Goal: Obtain resource: Obtain resource

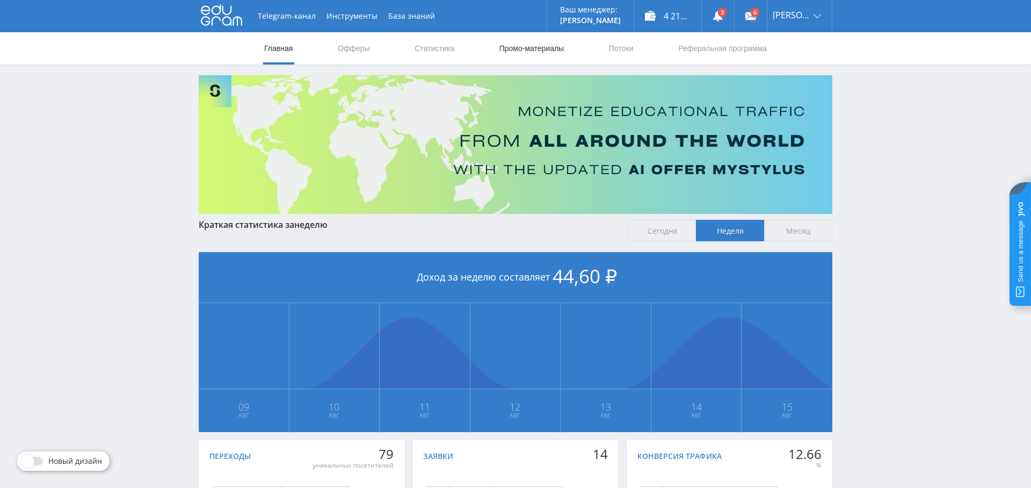
click at [524, 49] on link "Промо-материалы" at bounding box center [532, 48] width 67 height 32
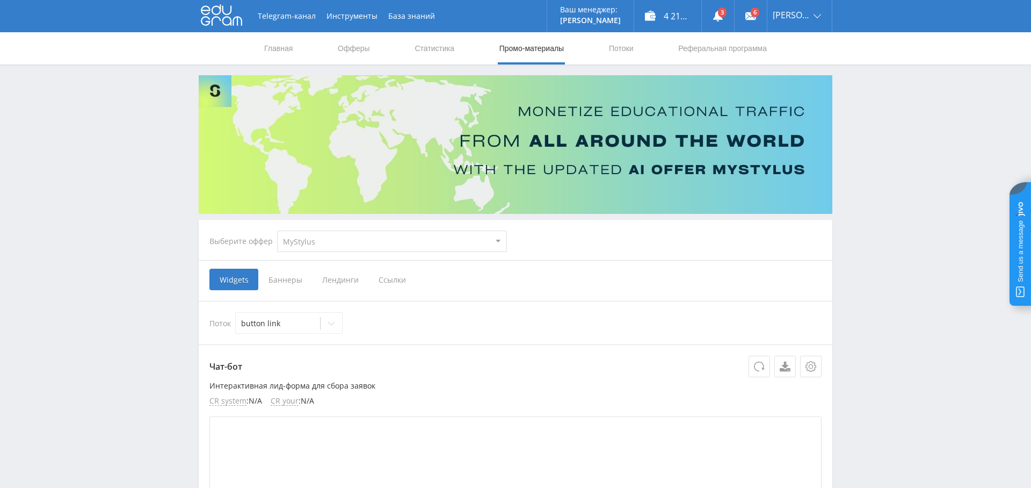
click at [437, 237] on select "MyStylus MyStylus - Revshare Кампус AI Studybay Автор24 Studybay [GEOGRAPHIC_DA…" at bounding box center [392, 240] width 230 height 21
select select "341"
click at [277, 230] on select "MyStylus MyStylus - Revshare Кампус AI Studybay Автор24 Studybay [GEOGRAPHIC_DA…" at bounding box center [392, 240] width 230 height 21
click at [294, 329] on div "наши сайты новый бот Тони" at bounding box center [278, 323] width 84 height 15
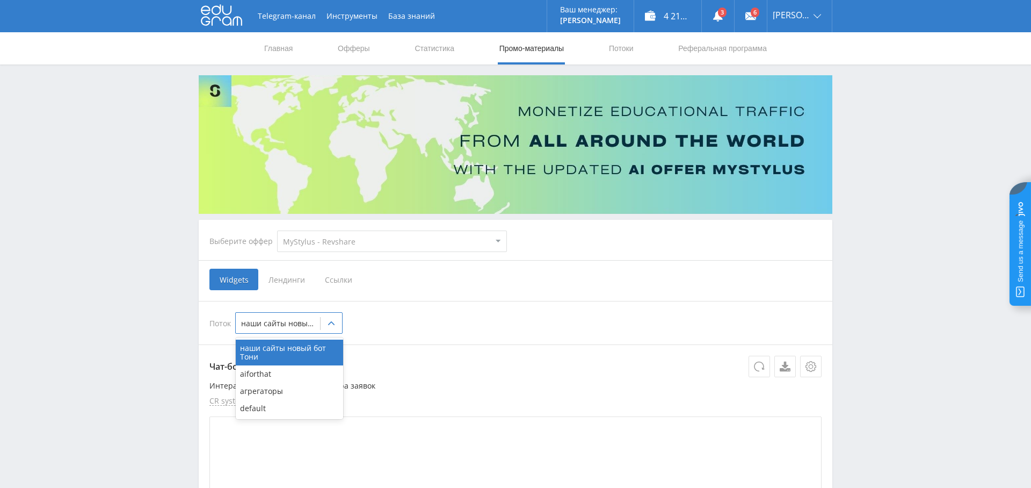
click at [348, 284] on span "Ссылки" at bounding box center [339, 279] width 48 height 21
click at [0, 0] on input "Ссылки" at bounding box center [0, 0] width 0 height 0
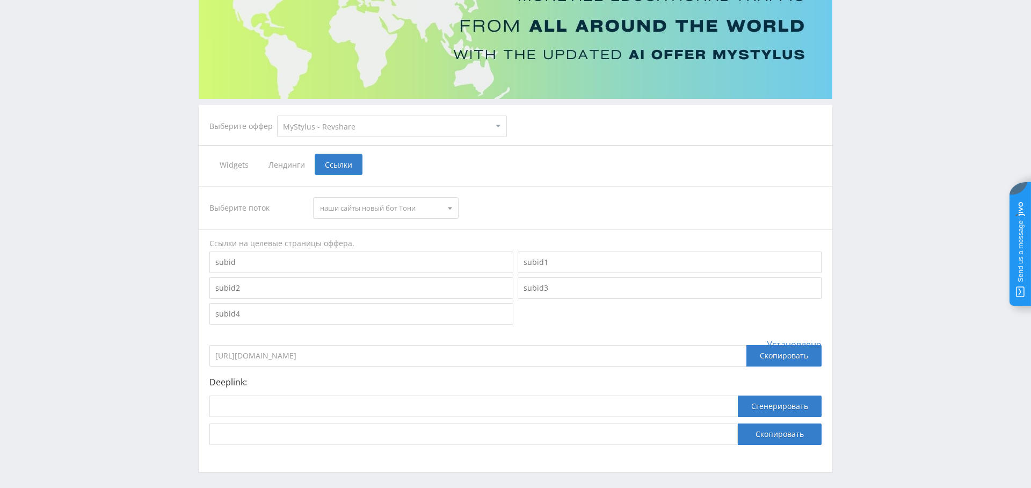
scroll to position [157, 0]
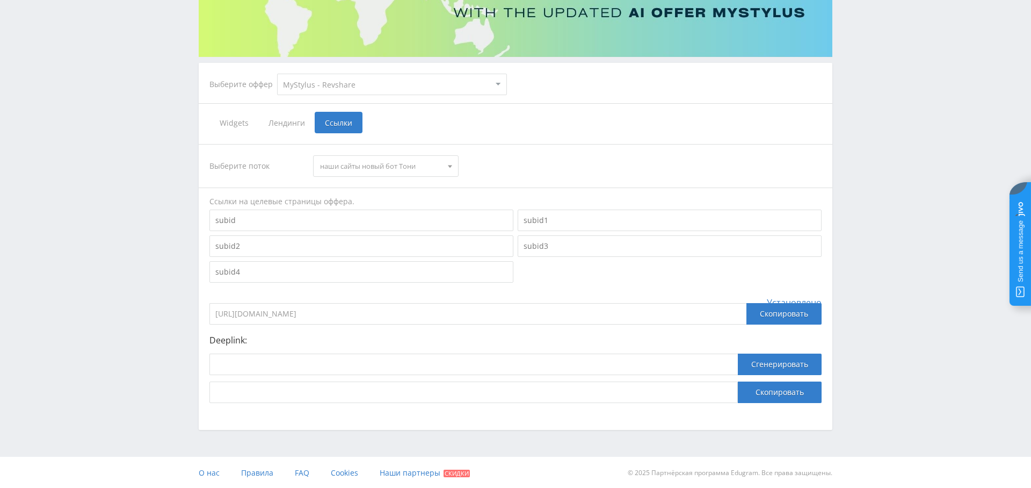
click at [333, 308] on input "[URL][DOMAIN_NAME]" at bounding box center [478, 313] width 537 height 21
click at [321, 316] on input "[URL][DOMAIN_NAME]" at bounding box center [478, 313] width 537 height 21
click at [351, 316] on input "[URL][DOMAIN_NAME]" at bounding box center [478, 313] width 537 height 21
click at [396, 315] on input "[URL][DOMAIN_NAME]" at bounding box center [478, 313] width 537 height 21
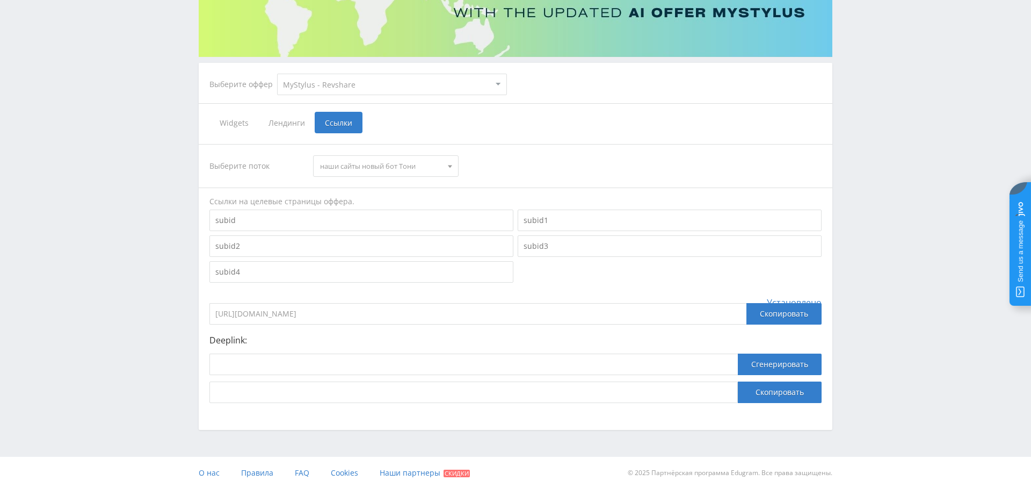
drag, startPoint x: 407, startPoint y: 310, endPoint x: 308, endPoint y: 302, distance: 99.2
click at [308, 303] on input "[URL][DOMAIN_NAME]" at bounding box center [478, 313] width 537 height 21
click at [324, 315] on input "[URL][DOMAIN_NAME]" at bounding box center [478, 313] width 537 height 21
click at [294, 310] on input "[URL][DOMAIN_NAME]" at bounding box center [478, 313] width 537 height 21
drag, startPoint x: 309, startPoint y: 314, endPoint x: 377, endPoint y: 315, distance: 67.2
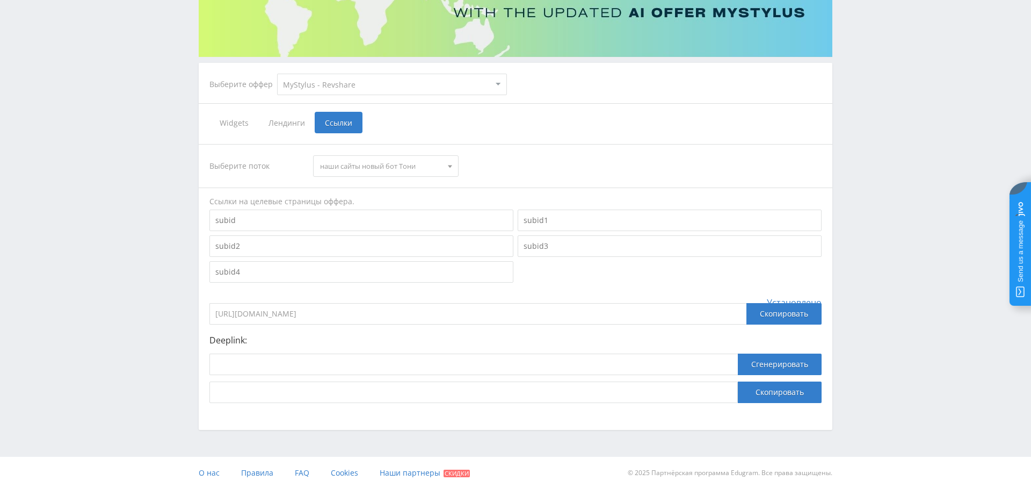
click at [377, 315] on input "[URL][DOMAIN_NAME]" at bounding box center [478, 313] width 537 height 21
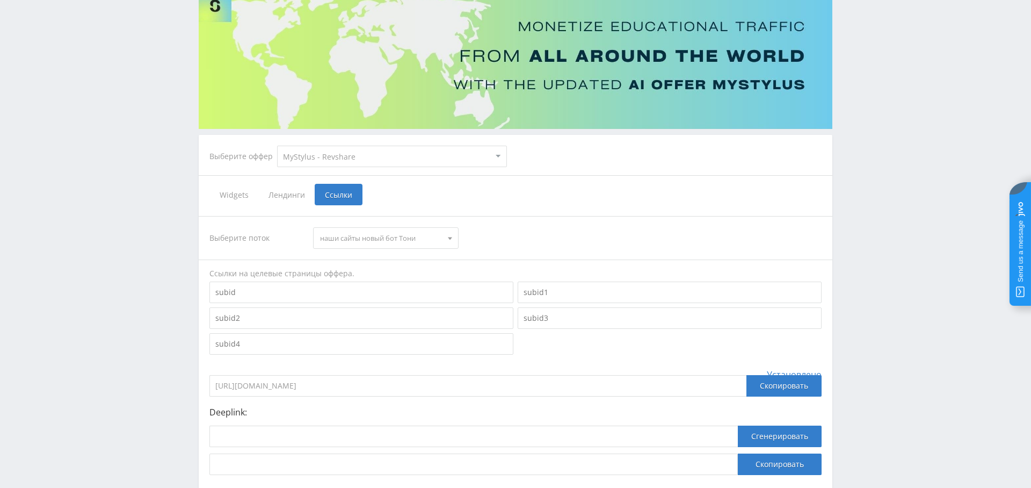
scroll to position [83, 0]
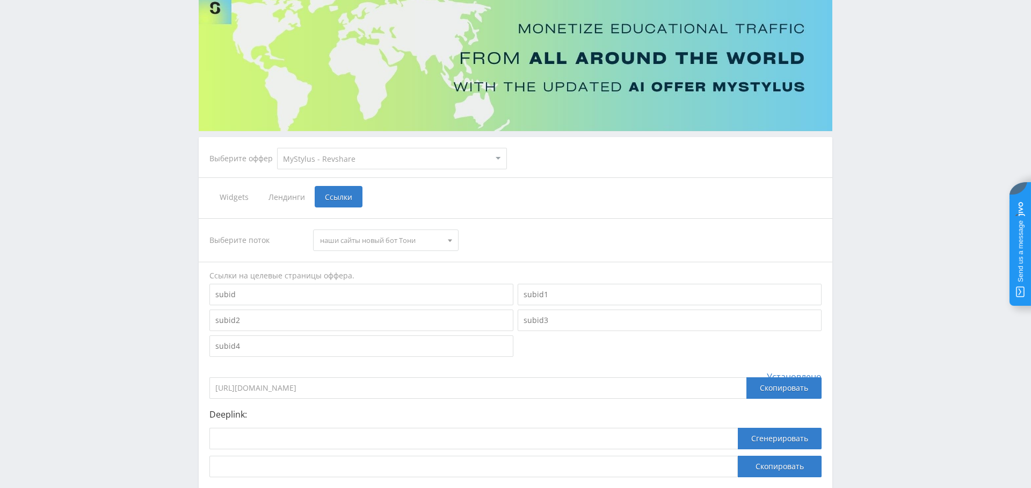
click at [246, 198] on span "Widgets" at bounding box center [234, 196] width 49 height 21
click at [0, 0] on input "Widgets" at bounding box center [0, 0] width 0 height 0
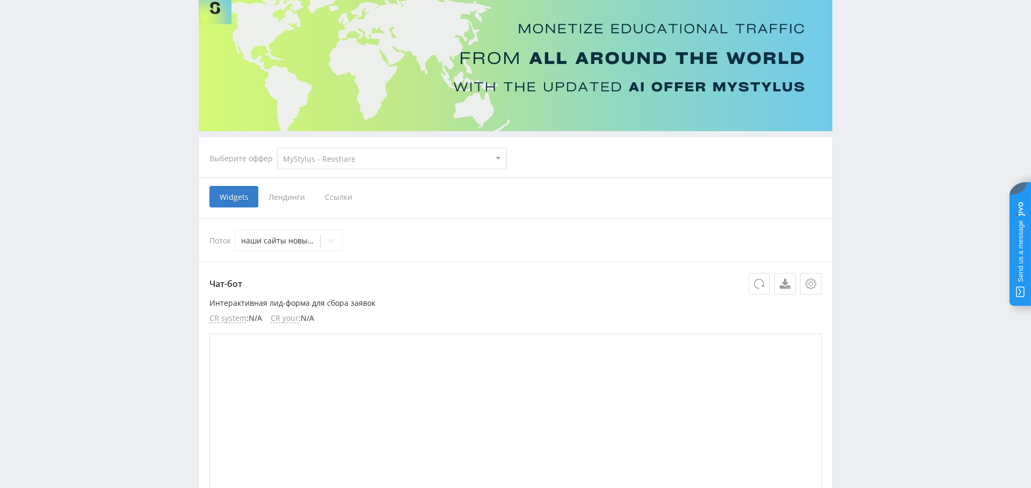
click at [326, 161] on select "MyStylus MyStylus - Revshare Кампус AI Studybay Автор24 Studybay [GEOGRAPHIC_DA…" at bounding box center [392, 158] width 230 height 21
select select "340"
click at [277, 148] on select "MyStylus MyStylus - Revshare Кампус AI Studybay Автор24 Studybay [GEOGRAPHIC_DA…" at bounding box center [392, 158] width 230 height 21
select select "340"
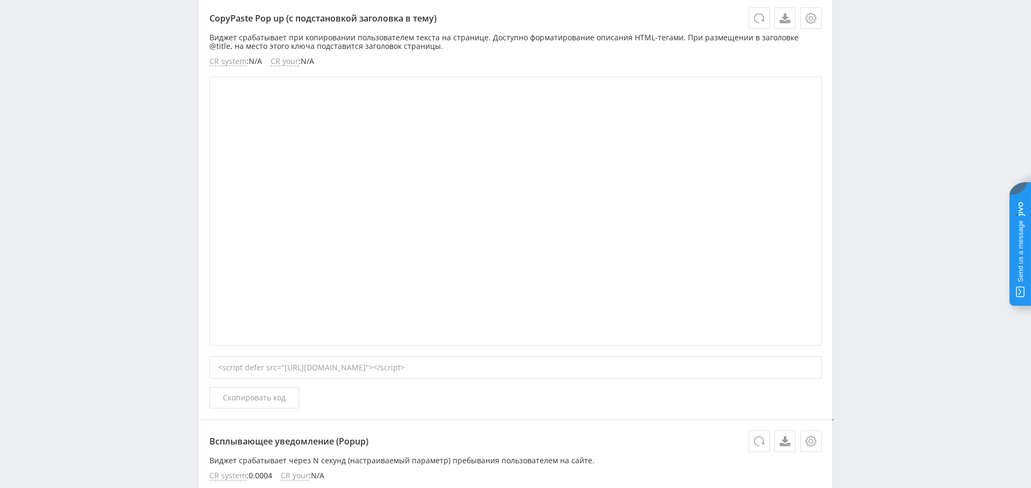
scroll to position [2137, 0]
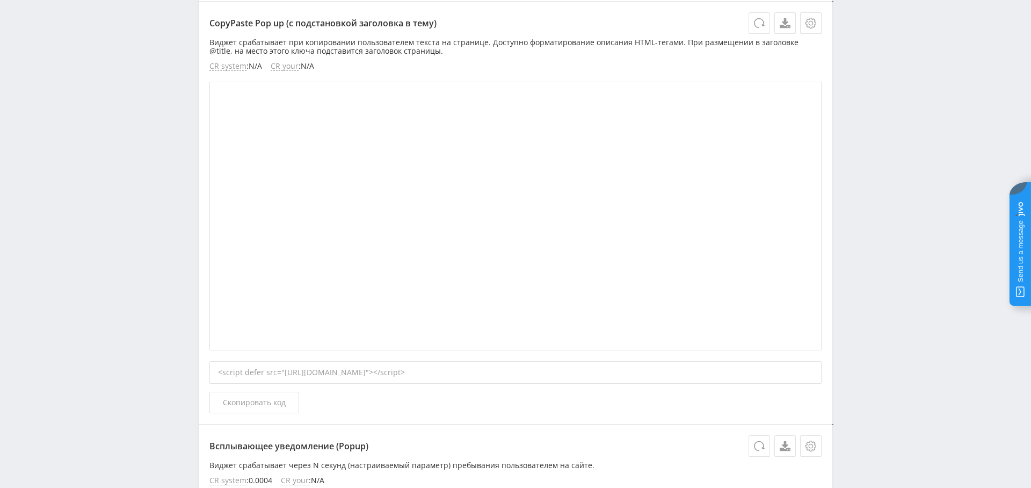
click at [427, 376] on div "<script defer src="[URL][DOMAIN_NAME]"></script>" at bounding box center [516, 372] width 612 height 23
click at [433, 369] on div "<script defer src="[URL][DOMAIN_NAME]"></script>" at bounding box center [516, 372] width 612 height 23
click at [624, 370] on div "<script defer src="[URL][DOMAIN_NAME]"></script>" at bounding box center [516, 372] width 612 height 23
click at [642, 369] on div "<script defer src="[URL][DOMAIN_NAME]"></script>" at bounding box center [516, 372] width 612 height 23
click at [248, 404] on button "Скопировать код" at bounding box center [255, 402] width 90 height 21
